Goal: Information Seeking & Learning: Find specific fact

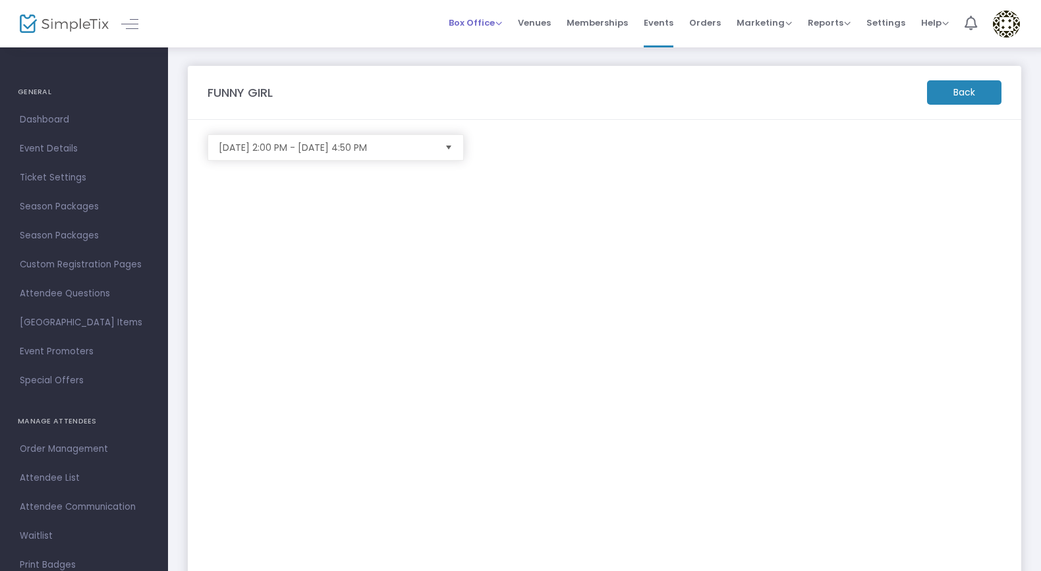
click at [477, 22] on span "Box Office" at bounding box center [475, 22] width 53 height 13
click at [483, 49] on li "Sell Tickets" at bounding box center [496, 45] width 94 height 26
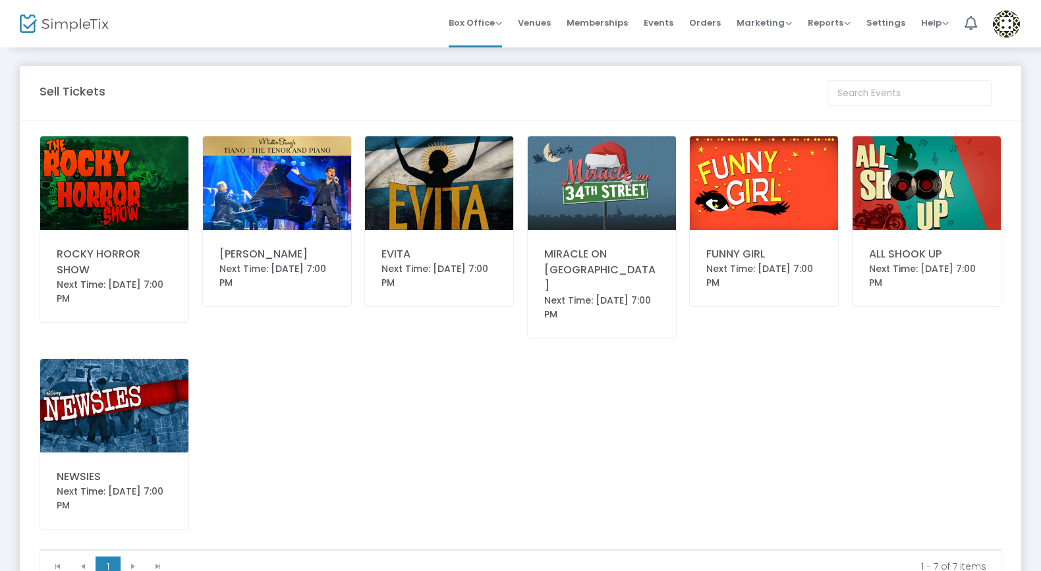
click at [775, 182] on img at bounding box center [764, 183] width 148 height 94
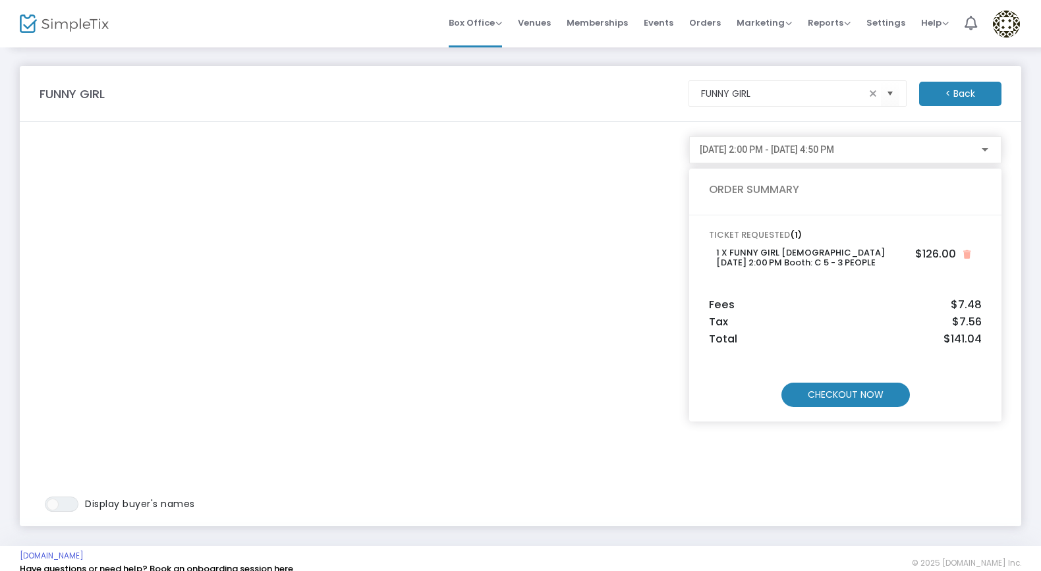
click at [848, 396] on m-button "CHECKOUT NOW" at bounding box center [845, 395] width 128 height 24
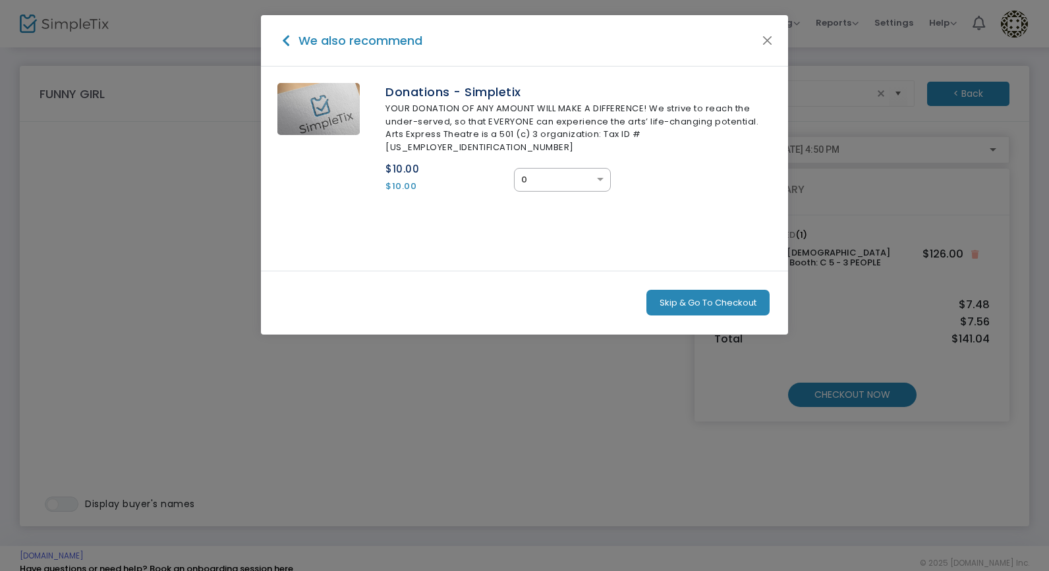
click at [725, 290] on button "Skip & Go To Checkout" at bounding box center [707, 303] width 123 height 26
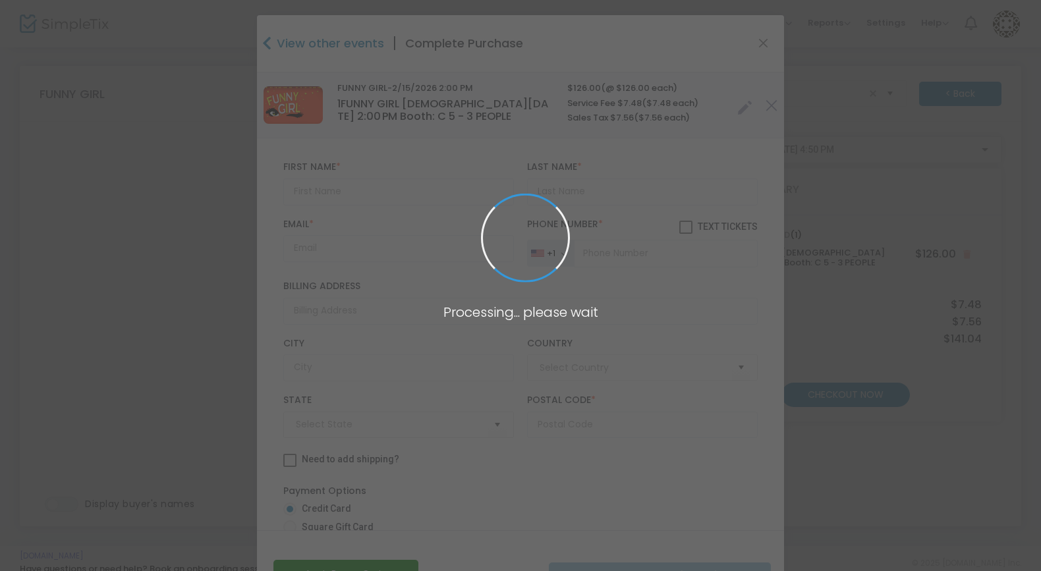
type input "[GEOGRAPHIC_DATA]"
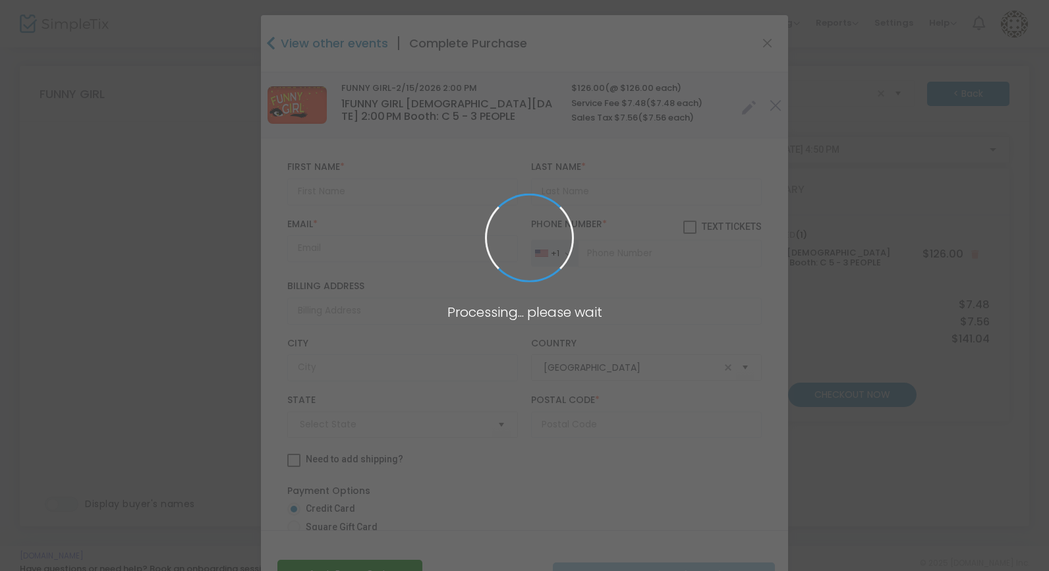
type input "[US_STATE]"
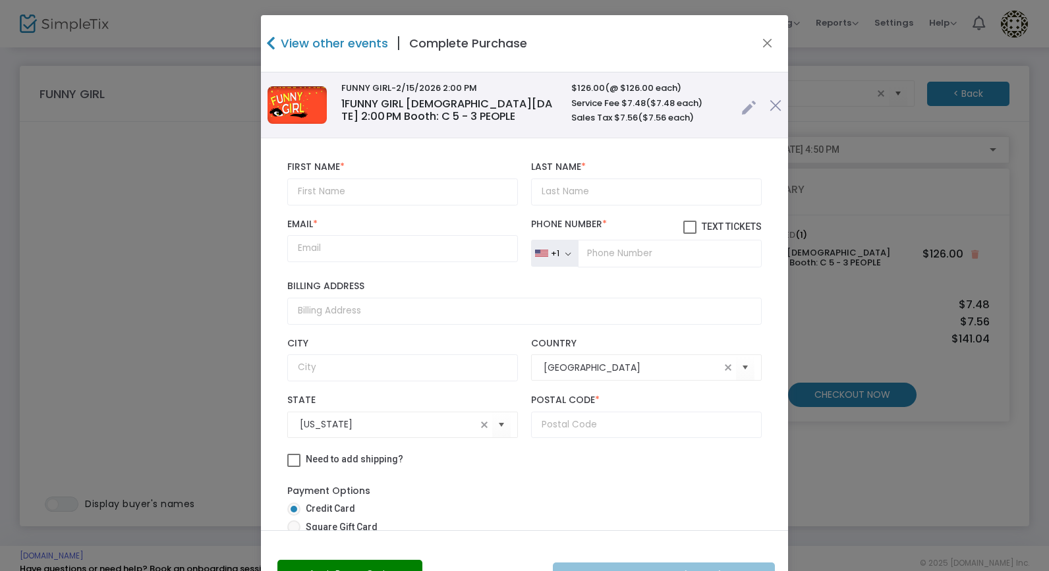
click at [741, 106] on link at bounding box center [748, 105] width 15 height 22
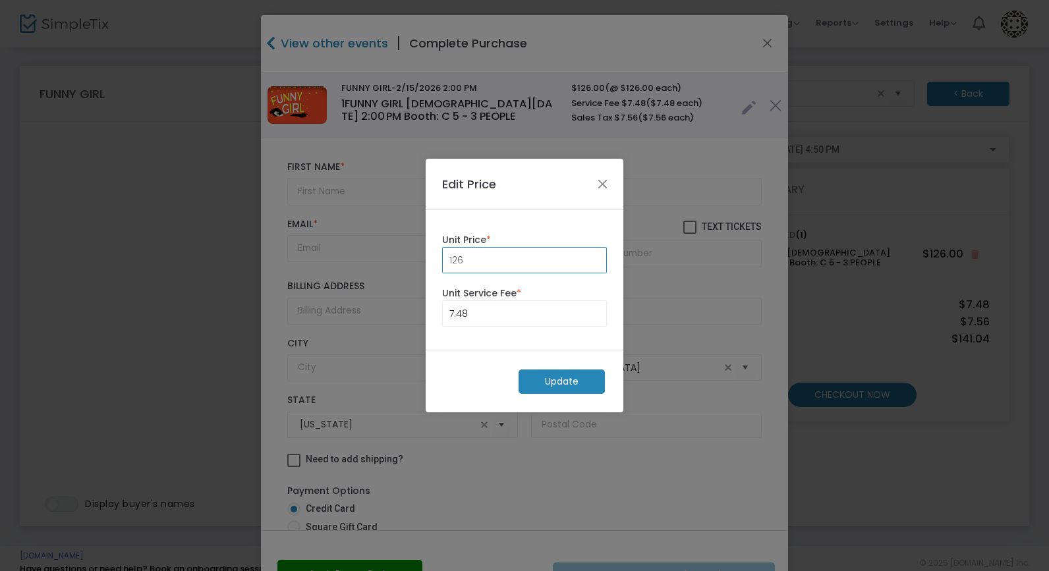
click at [538, 266] on input "126" at bounding box center [524, 260] width 163 height 25
type input "0.00"
click at [530, 323] on input "7.48" at bounding box center [524, 313] width 163 height 25
type input "0.00"
click at [543, 377] on m-button "Update" at bounding box center [561, 381] width 86 height 24
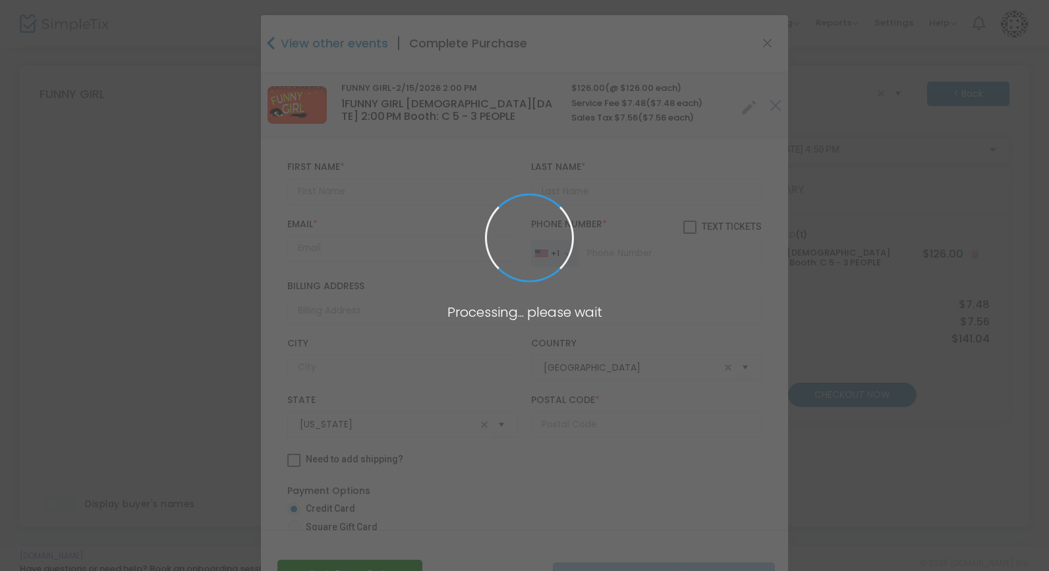
radio input "true"
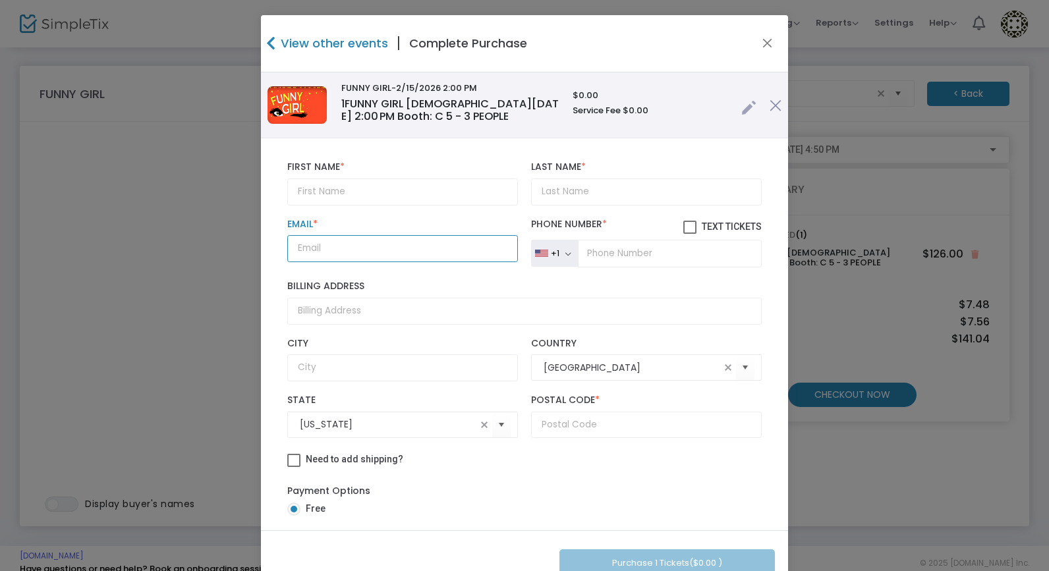
click at [323, 250] on input "Email *" at bounding box center [402, 248] width 231 height 27
paste input "[EMAIL_ADDRESS][DOMAIN_NAME]"
type input "[EMAIL_ADDRESS][DOMAIN_NAME]"
click at [414, 187] on input "text" at bounding box center [402, 191] width 231 height 27
paste input "[PERSON_NAME]"
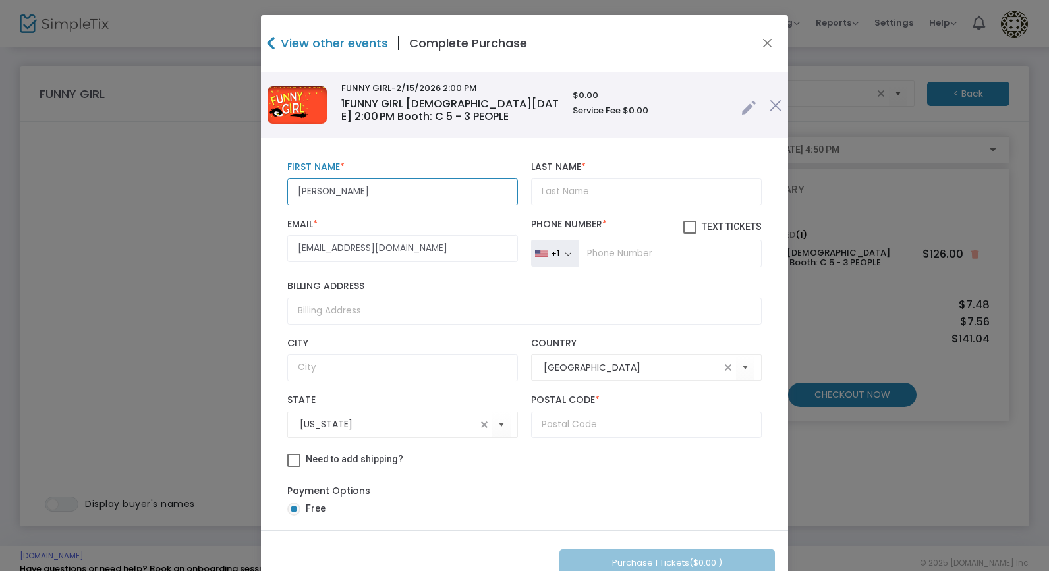
type input "[PERSON_NAME]"
click at [599, 195] on input "Last Name *" at bounding box center [646, 191] width 231 height 27
paste input "[PERSON_NAME]"
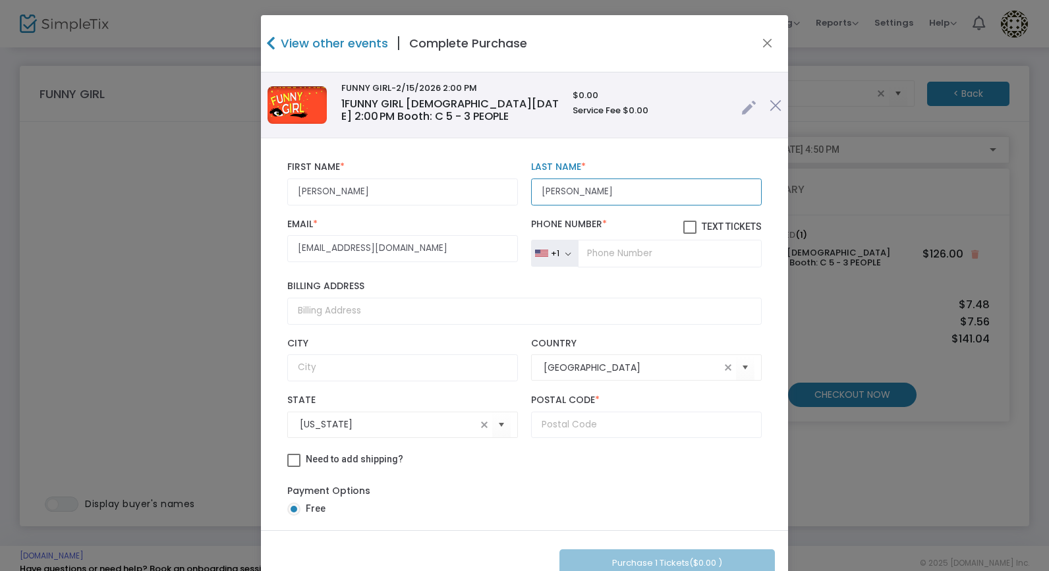
drag, startPoint x: 564, startPoint y: 190, endPoint x: 488, endPoint y: 188, distance: 75.8
click at [488, 188] on div "[PERSON_NAME] First Name * First Name is required. [PERSON_NAME] Last Name * La…" at bounding box center [524, 183] width 487 height 57
type input "Friauf"
drag, startPoint x: 360, startPoint y: 189, endPoint x: 324, endPoint y: 190, distance: 36.2
click at [324, 190] on input "[PERSON_NAME]" at bounding box center [402, 191] width 231 height 27
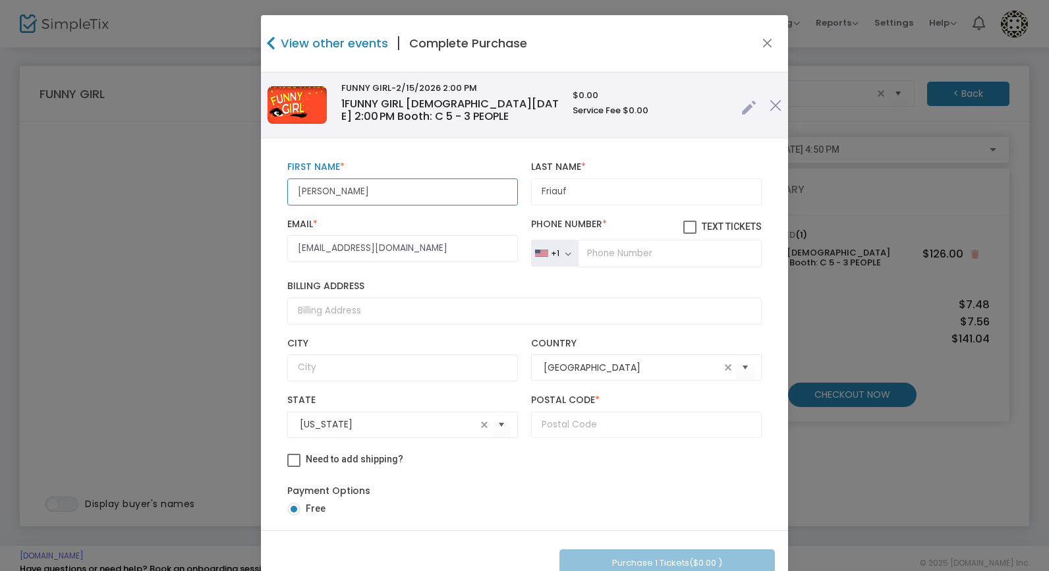
type input "[PERSON_NAME]"
click at [640, 256] on input "tel" at bounding box center [670, 254] width 184 height 28
paste input "[PHONE_NUMBER]"
type input "[PHONE_NUMBER]"
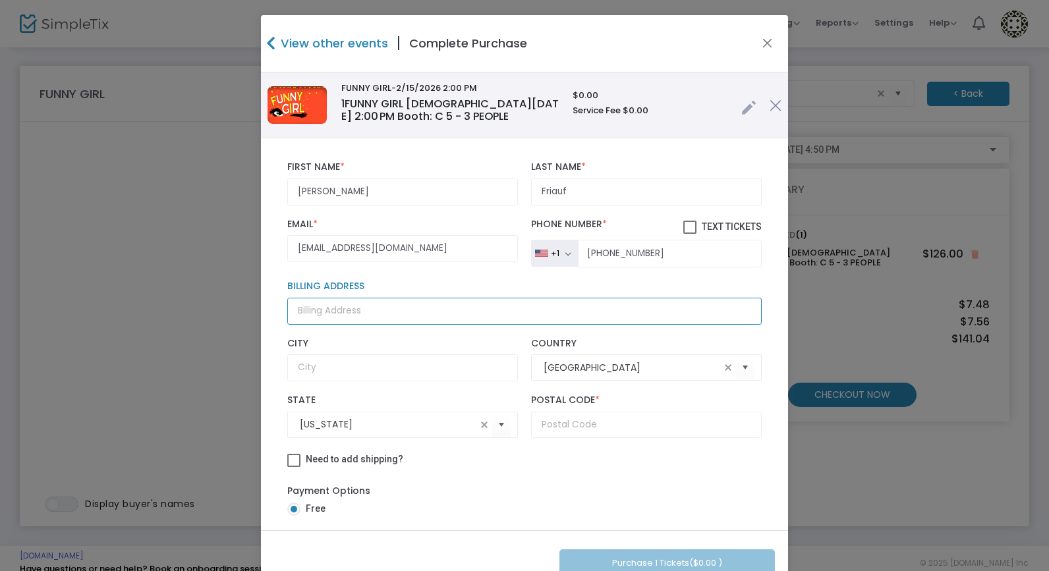
click at [310, 304] on input "Billing Address" at bounding box center [524, 311] width 474 height 27
paste input "[STREET_ADDRESS][PERSON_NAME]"
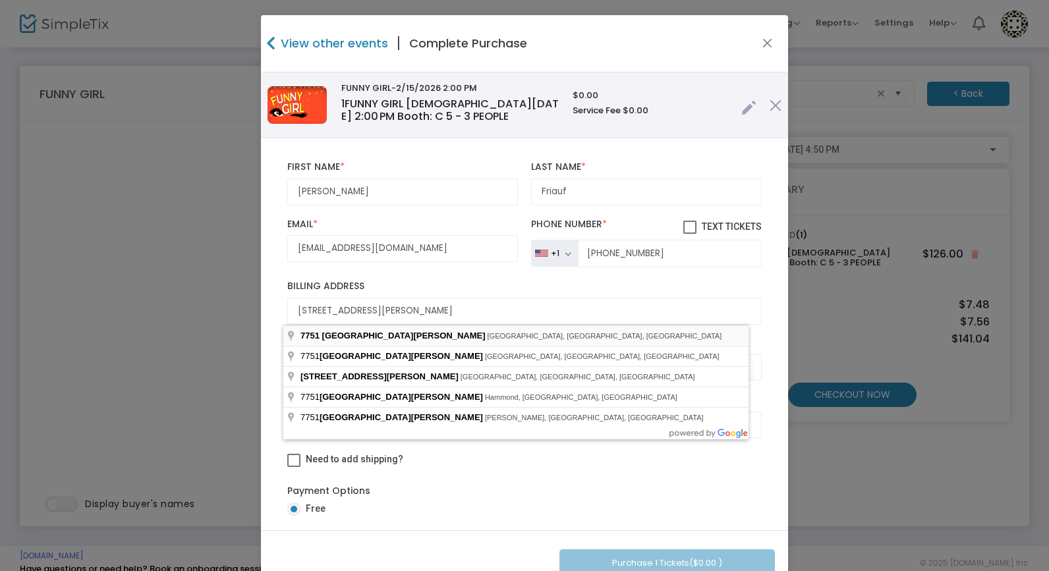
type input "[STREET_ADDRESS][PERSON_NAME]"
type input "[GEOGRAPHIC_DATA]"
type input "85730"
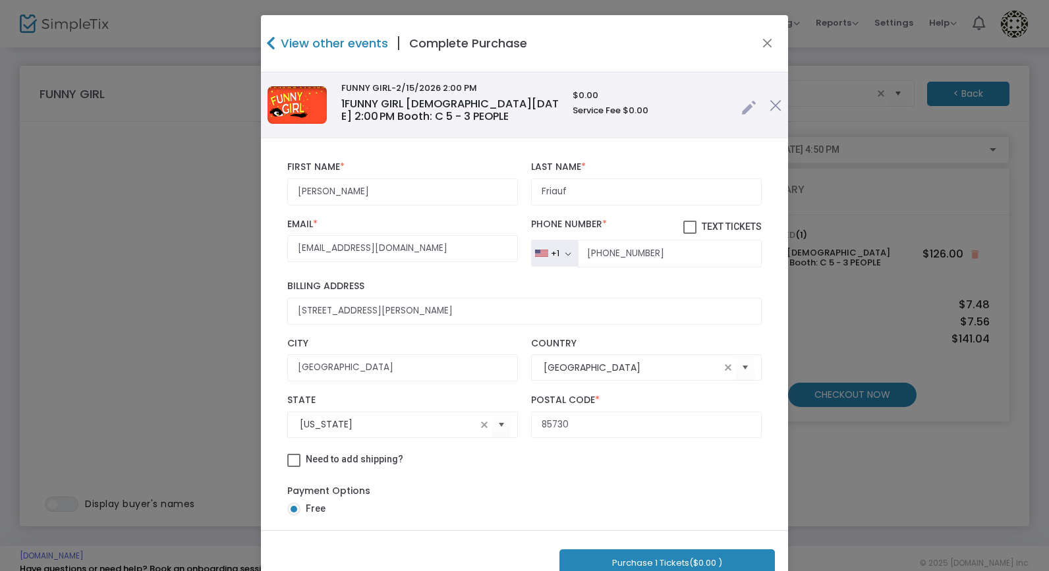
click at [670, 559] on button "Purchase 1 Tickets ($0.00 )" at bounding box center [666, 562] width 215 height 27
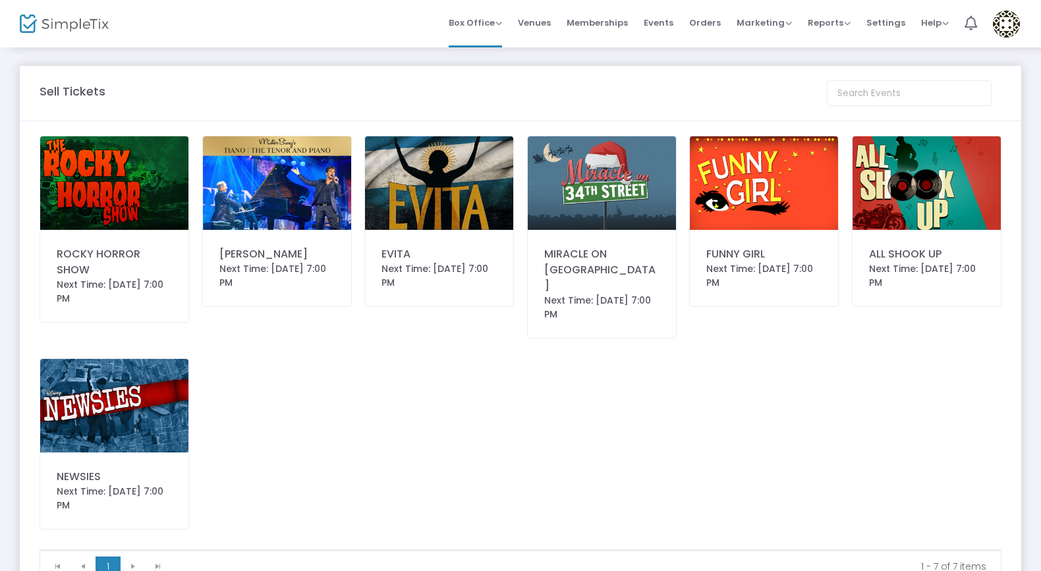
click at [775, 178] on img at bounding box center [764, 183] width 148 height 94
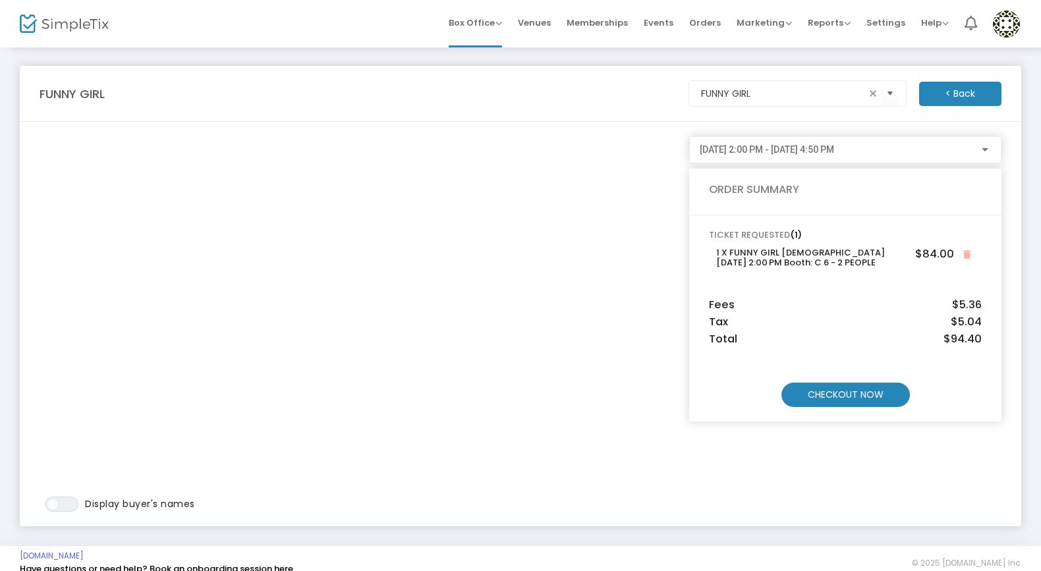
click at [830, 390] on m-button "CHECKOUT NOW" at bounding box center [845, 395] width 128 height 24
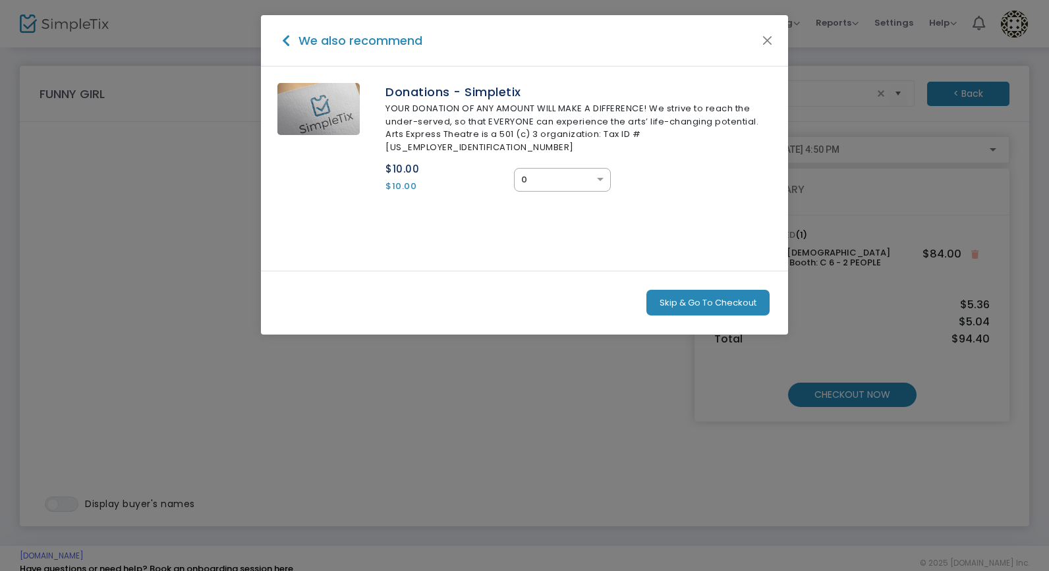
click at [717, 290] on button "Skip & Go To Checkout" at bounding box center [707, 303] width 123 height 26
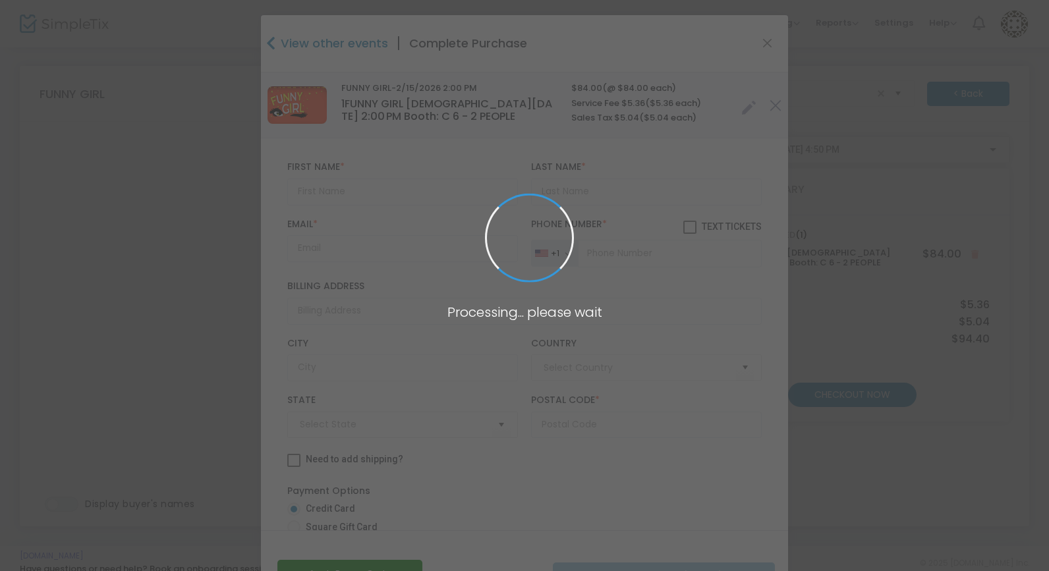
type input "[GEOGRAPHIC_DATA]"
type input "[US_STATE]"
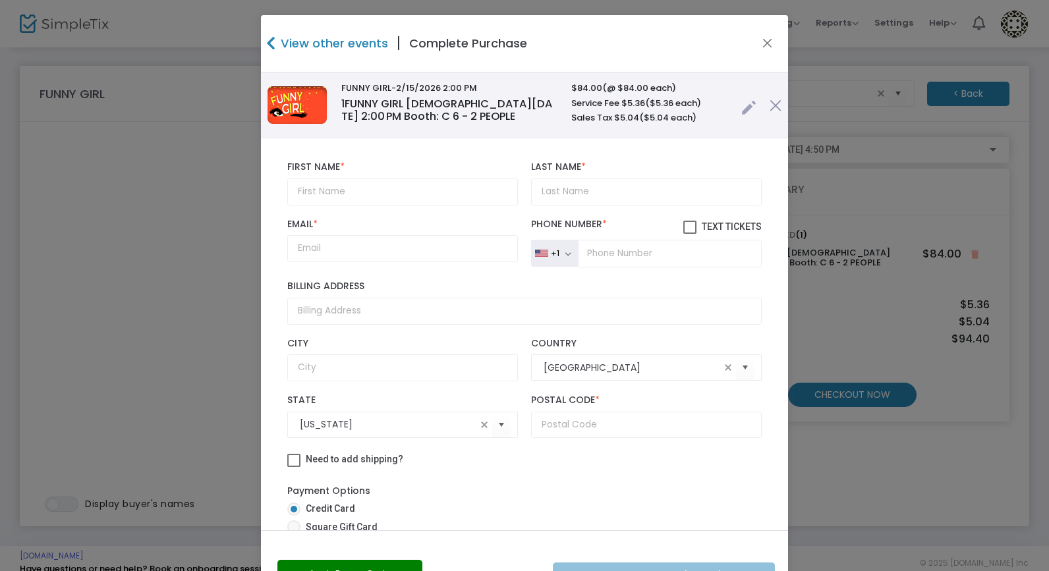
click at [741, 104] on link at bounding box center [748, 105] width 15 height 22
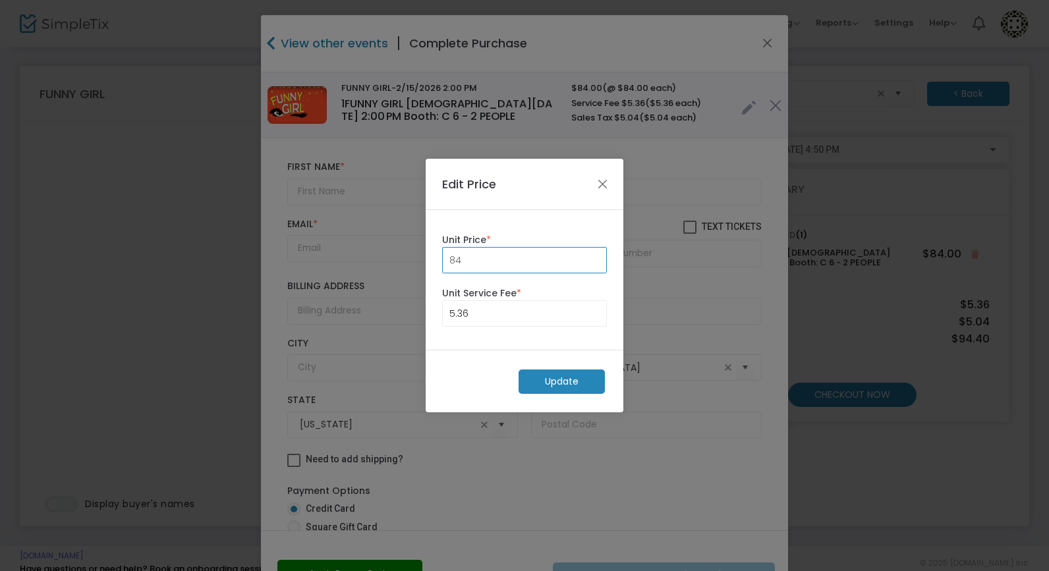
click at [526, 257] on input "84" at bounding box center [524, 260] width 163 height 25
type input "0.00"
click at [494, 308] on input "5.36" at bounding box center [524, 313] width 163 height 25
type input "0.00"
click at [554, 386] on m-button "Update" at bounding box center [561, 381] width 86 height 24
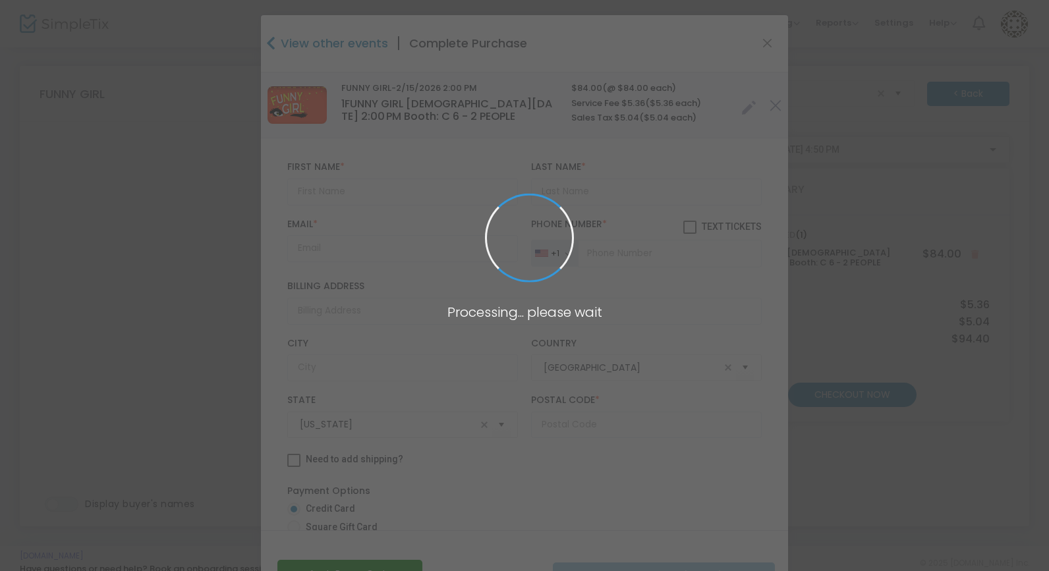
radio input "true"
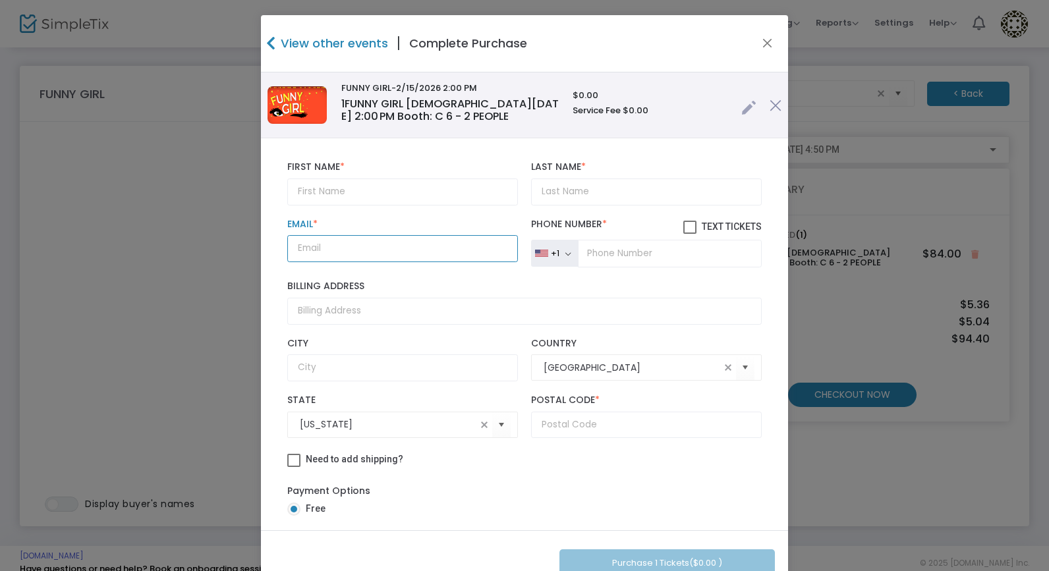
click at [395, 241] on input "Email *" at bounding box center [402, 248] width 231 height 27
paste input "[EMAIL_ADDRESS][DOMAIN_NAME]"
type input "[EMAIL_ADDRESS][DOMAIN_NAME]"
click at [387, 187] on input "text" at bounding box center [402, 191] width 231 height 27
paste input "[PERSON_NAME]"
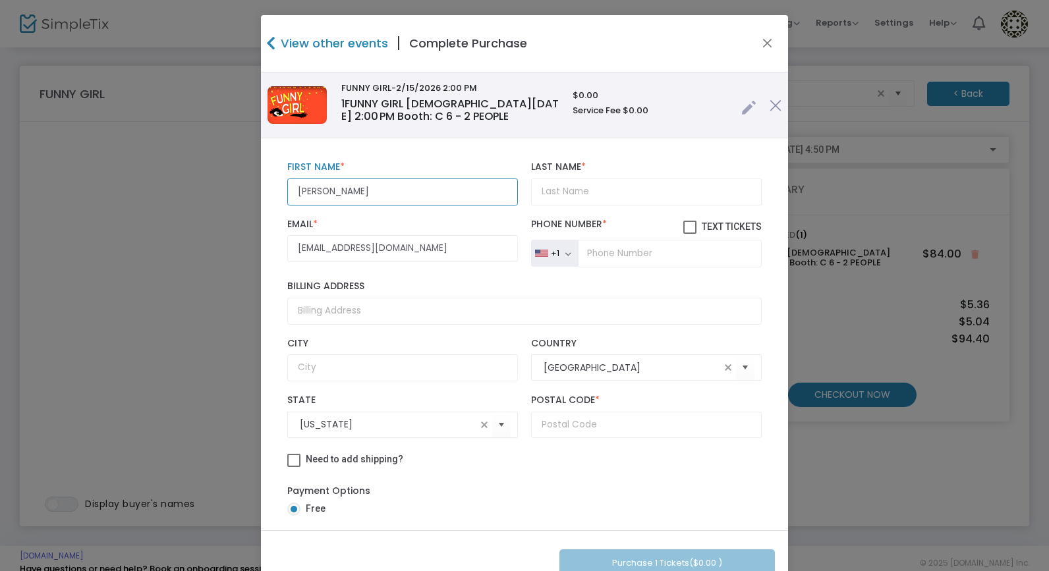
type input "[PERSON_NAME]"
click at [559, 190] on input "Last Name *" at bounding box center [646, 191] width 231 height 27
paste input "[PERSON_NAME]"
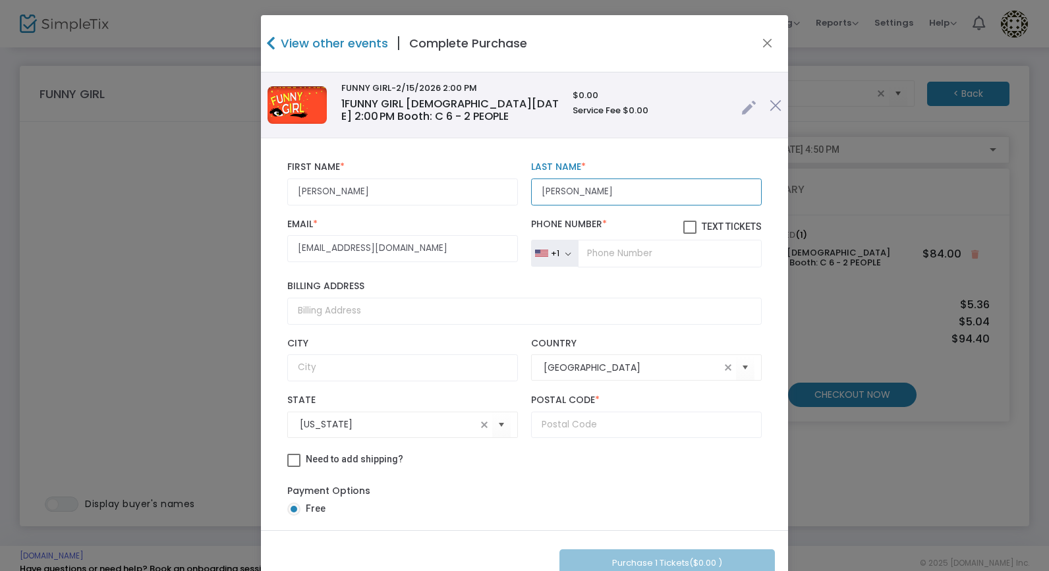
drag, startPoint x: 573, startPoint y: 192, endPoint x: 474, endPoint y: 192, distance: 99.5
click at [474, 192] on div "[PERSON_NAME] First Name * First Name is required. [PERSON_NAME] Last Name * La…" at bounding box center [524, 183] width 487 height 57
type input "[PERSON_NAME]"
drag, startPoint x: 366, startPoint y: 191, endPoint x: 328, endPoint y: 186, distance: 38.5
click at [328, 186] on input "[PERSON_NAME]" at bounding box center [402, 191] width 231 height 27
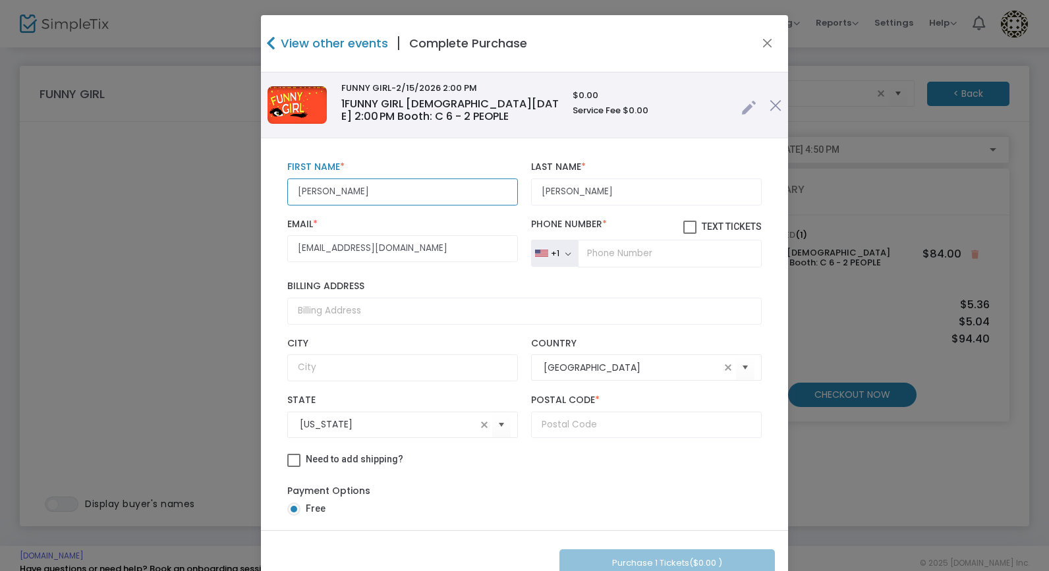
type input "[PERSON_NAME]"
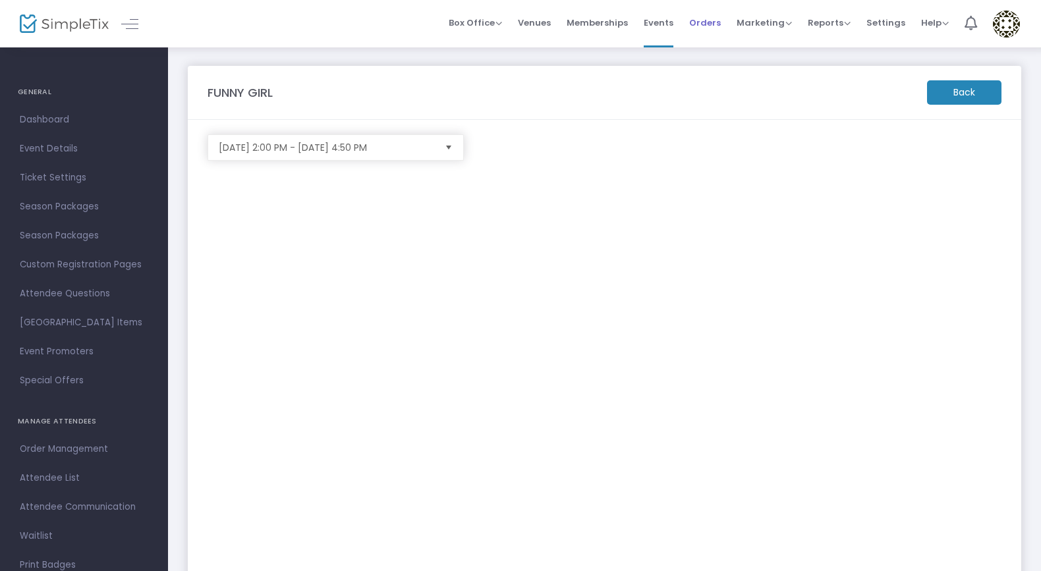
click at [717, 22] on span "Orders" at bounding box center [705, 23] width 32 height 34
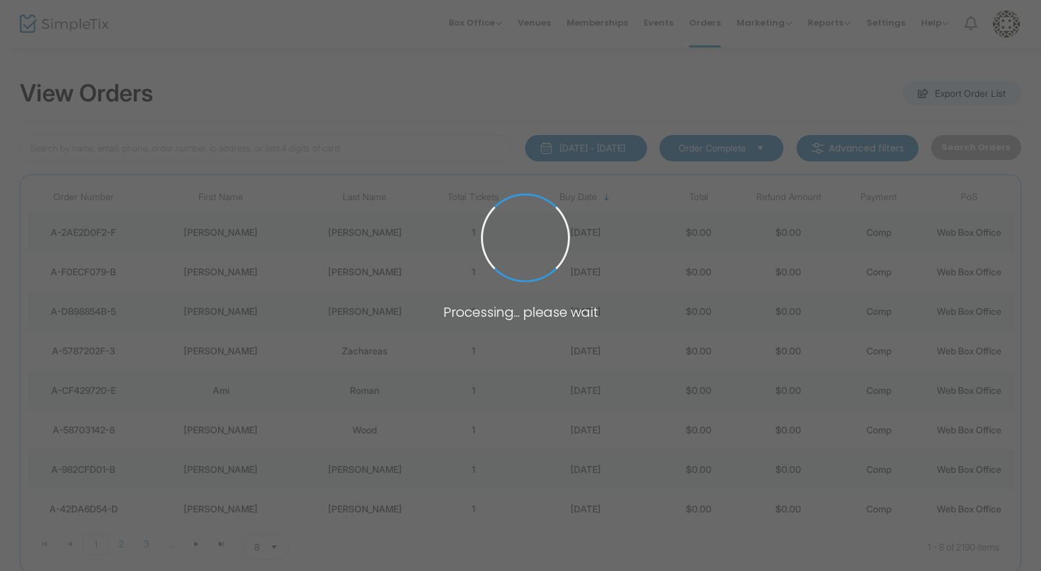
click at [265, 151] on body "Processing... please wait Box Office Sell Tickets Bookings Sell Season Pass Ven…" at bounding box center [520, 285] width 1041 height 571
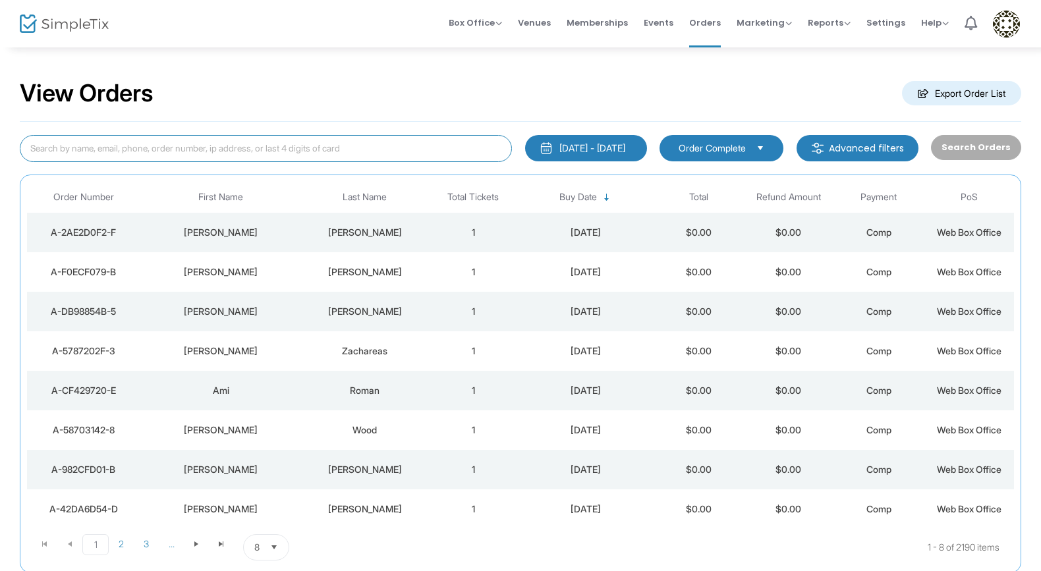
click at [267, 151] on input at bounding box center [266, 148] width 492 height 27
paste input "[EMAIL_ADDRESS][DOMAIN_NAME]"
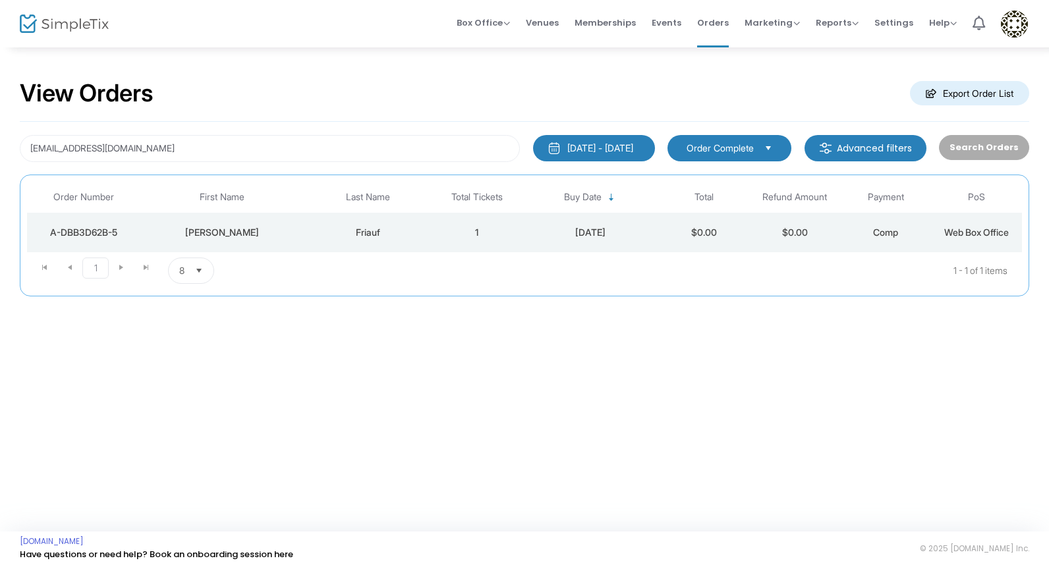
click at [384, 238] on div "Friauf" at bounding box center [368, 232] width 121 height 13
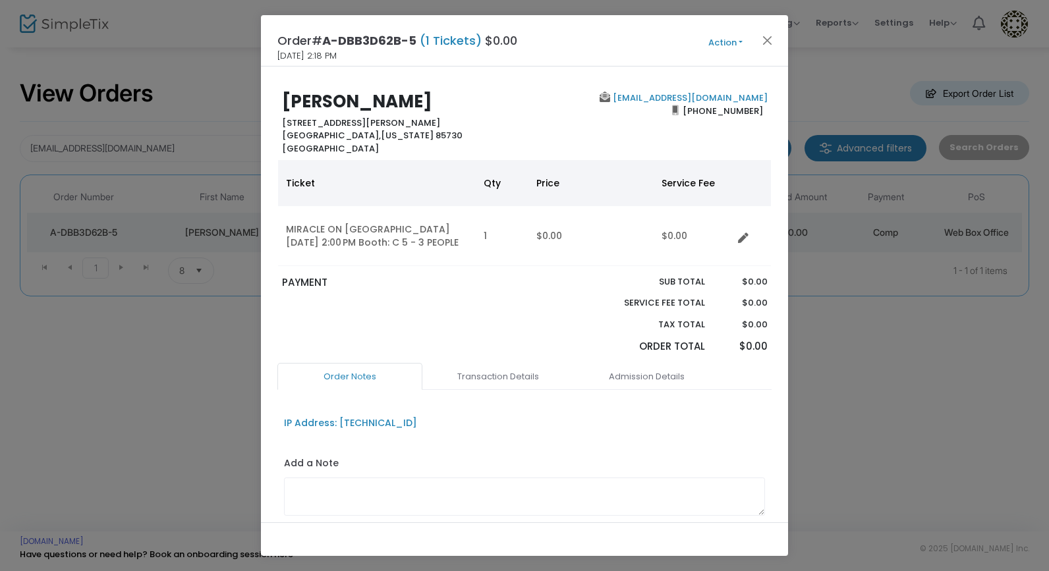
drag, startPoint x: 415, startPoint y: 107, endPoint x: 147, endPoint y: 80, distance: 269.5
click at [147, 80] on ngb-modal-window "Order# A-DBB3D62B-5 (1 Tickets) $0.00 9/8/2025 2:18 PM Action Mark Admitted Edi…" at bounding box center [524, 285] width 1049 height 571
copy b "Cheryl Friauf"
drag, startPoint x: 756, startPoint y: 109, endPoint x: 692, endPoint y: 105, distance: 64.0
click at [692, 105] on span "[PHONE_NUMBER]" at bounding box center [722, 110] width 89 height 21
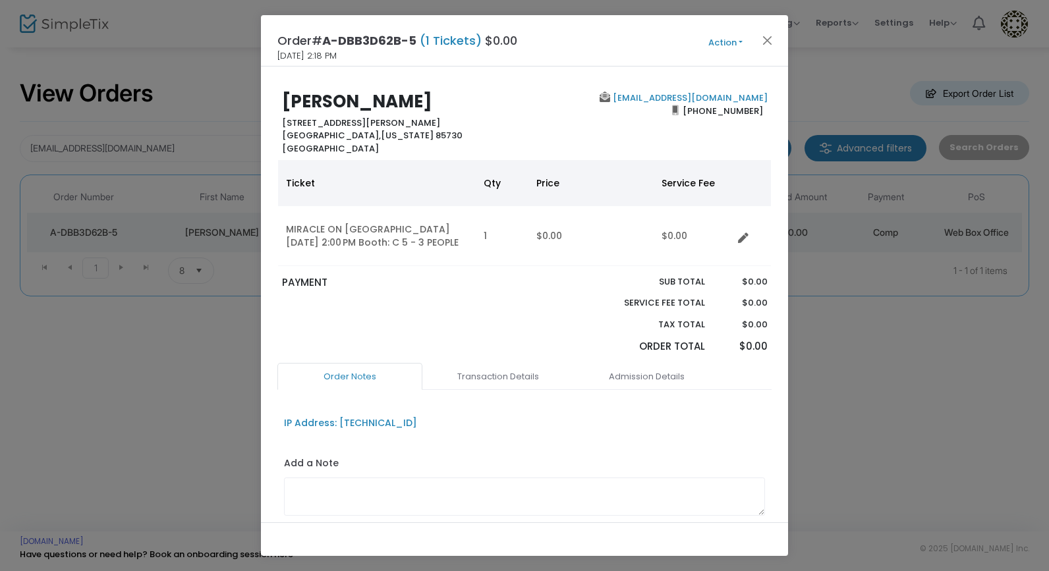
copy span "[PHONE_NUMBER]"
drag, startPoint x: 378, startPoint y: 124, endPoint x: 215, endPoint y: 130, distance: 162.8
click at [215, 130] on ngb-modal-window "Order# A-DBB3D62B-5 (1 Tickets) $0.00 9/8/2025 2:18 PM Action Mark Admitted Edi…" at bounding box center [524, 285] width 1049 height 571
click at [406, 129] on div "Cheryl Friauf 7751 East David Drive Tucson, Arizona 85730 United States" at bounding box center [399, 123] width 249 height 63
drag, startPoint x: 385, startPoint y: 123, endPoint x: 261, endPoint y: 123, distance: 123.8
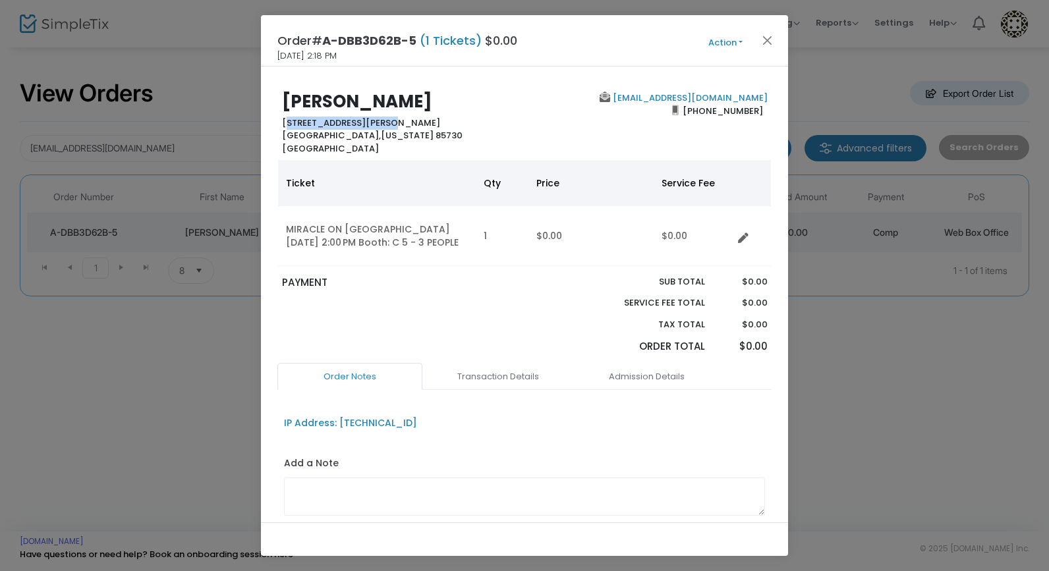
click at [261, 123] on div "Cheryl Friauf 7751 East David Drive Tucson, Arizona 85730 United States cherylf…" at bounding box center [524, 295] width 527 height 456
copy b "[STREET_ADDRESS][PERSON_NAME]"
click at [769, 38] on button "Close" at bounding box center [767, 40] width 17 height 17
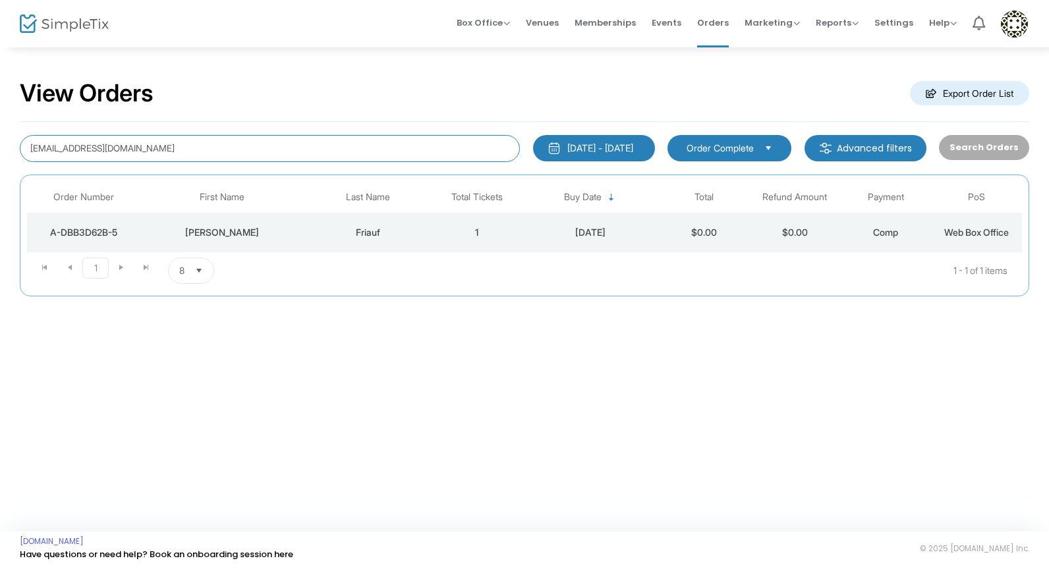
click at [156, 151] on input "[EMAIL_ADDRESS][DOMAIN_NAME]" at bounding box center [270, 148] width 500 height 27
paste input "kwmgbutler@gmail"
type input "[EMAIL_ADDRESS][DOMAIN_NAME]"
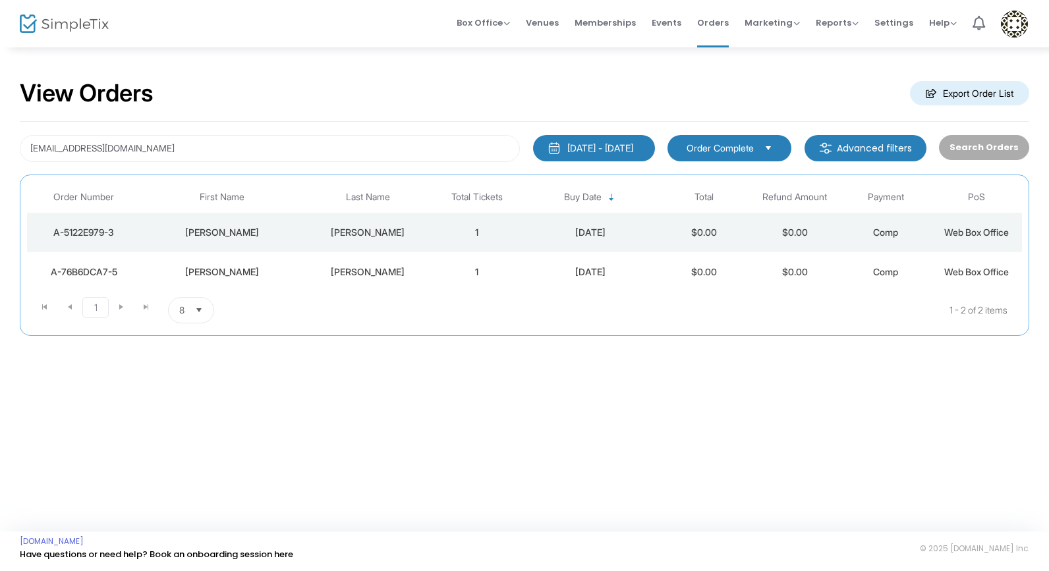
click at [380, 232] on div "[PERSON_NAME]" at bounding box center [368, 232] width 121 height 13
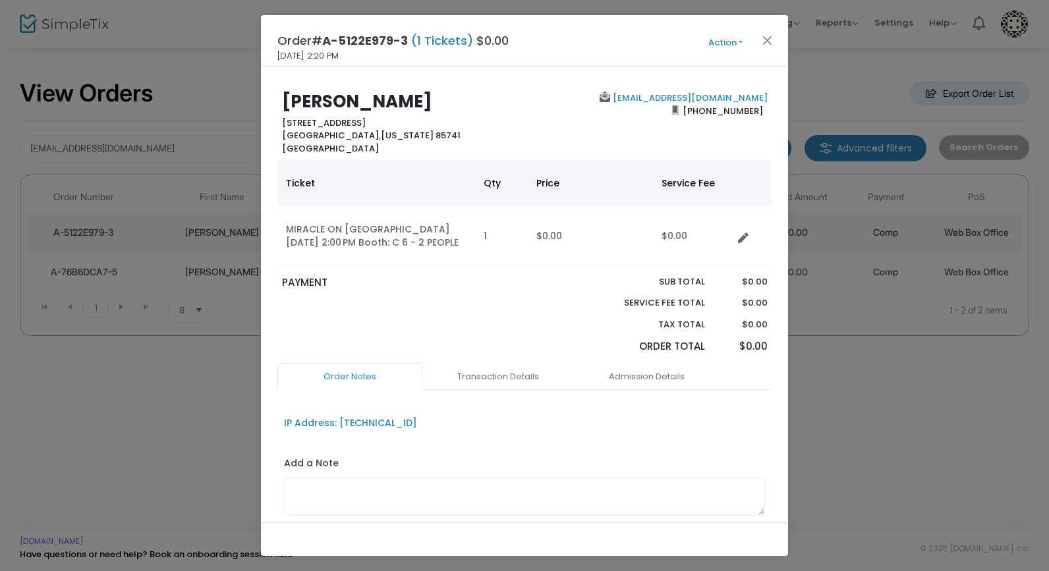
drag, startPoint x: 439, startPoint y: 99, endPoint x: 216, endPoint y: 99, distance: 222.6
click at [216, 99] on ngb-modal-window "Order# A-5122E979-3 (1 Tickets) $0.00 9/8/2025 2:20 PM Action Mark Admitted Edi…" at bounding box center [524, 285] width 1049 height 571
copy b "Marlene Butler"
drag, startPoint x: 760, startPoint y: 113, endPoint x: 694, endPoint y: 113, distance: 66.5
click at [694, 113] on div "kwmgbutler@gmail.com (315) 521-4209" at bounding box center [648, 123] width 249 height 63
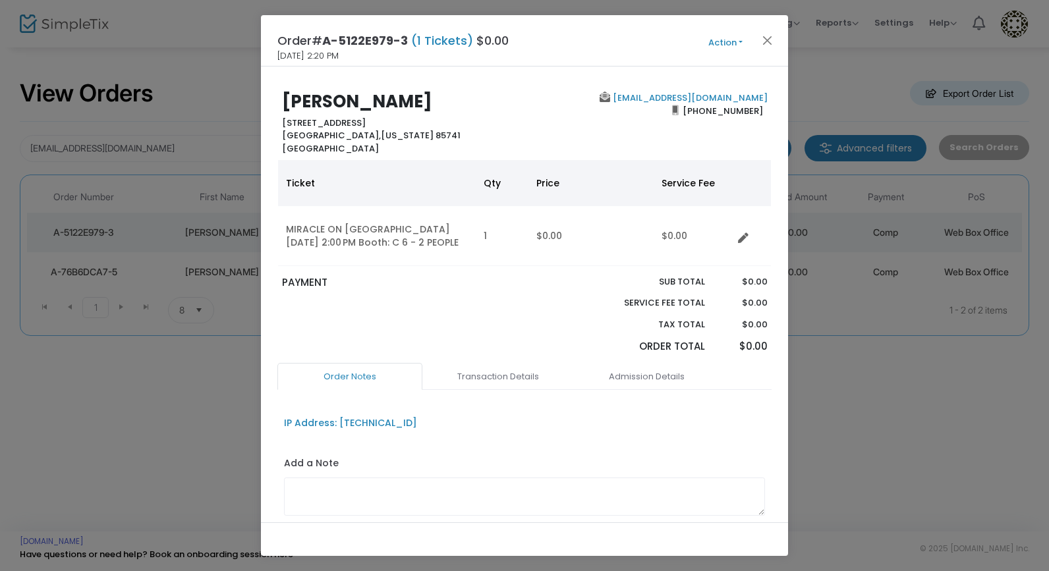
copy span "315) 521-4209"
drag, startPoint x: 408, startPoint y: 121, endPoint x: 242, endPoint y: 108, distance: 165.8
click at [215, 119] on ngb-modal-window "Order# A-5122E979-3 (1 Tickets) $0.00 9/8/2025 2:20 PM Action Mark Admitted Edi…" at bounding box center [524, 285] width 1049 height 571
copy b "4163 West Plantation Street"
click at [768, 39] on button "Close" at bounding box center [767, 40] width 17 height 17
